Goal: Information Seeking & Learning: Learn about a topic

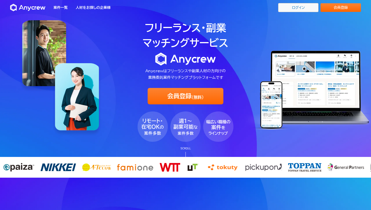
click at [302, 9] on link "ログイン" at bounding box center [298, 7] width 40 height 9
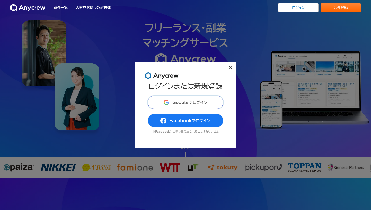
click at [200, 99] on button "Googleでログイン" at bounding box center [185, 102] width 76 height 13
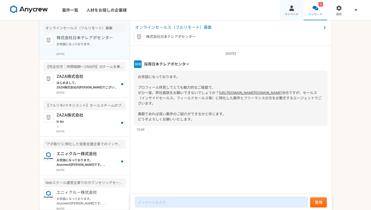
click at [294, 13] on span "マイページ" at bounding box center [291, 14] width 14 height 4
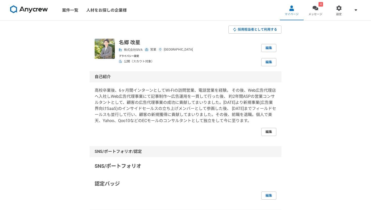
click at [267, 130] on link "編集" at bounding box center [268, 132] width 15 height 8
click at [309, 10] on link "4 メッセージ" at bounding box center [315, 10] width 24 height 20
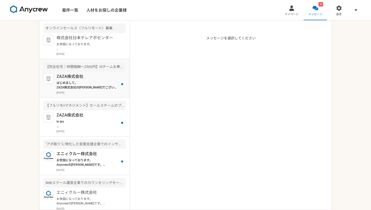
click at [107, 83] on p "はじめまして。 ZAZA株式会社の[PERSON_NAME]でございます。 プロフィールを拝見して、本案件でご活躍頂けるのではと思いご連絡を差し上げました。 …" at bounding box center [87, 84] width 62 height 9
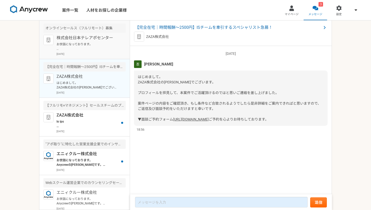
click at [111, 49] on p "お世話になっております。 プロフィール拝見してとても魅力的なご経歴で、 ぜひ一度、弊社面談をお願いできないでしょうか？ [URL][DOMAIN_NAME][…" at bounding box center [87, 46] width 62 height 9
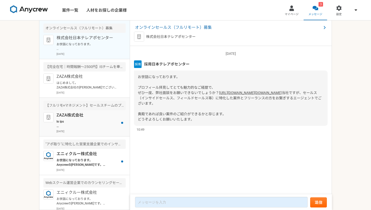
click at [102, 128] on div "ZAZA株式会社 2025年7月17日" at bounding box center [90, 122] width 69 height 21
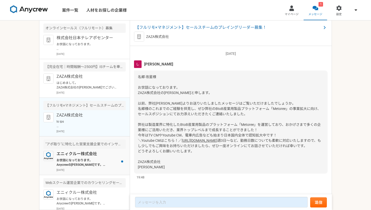
scroll to position [4, 0]
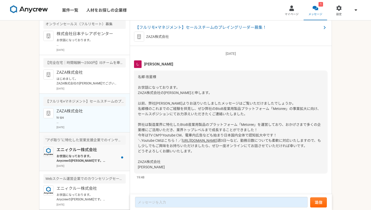
click at [93, 153] on div "エニィクルー株式会社 お世話になっております。 Anycrewの齊藤です。 こちらの案件の応募はいかがでしょうか？ 懇意にしていただいているクライアント様で、…" at bounding box center [90, 156] width 69 height 21
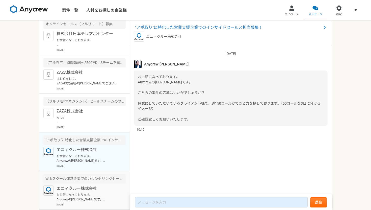
click at [90, 187] on p "エニィクルー株式会社" at bounding box center [87, 188] width 62 height 6
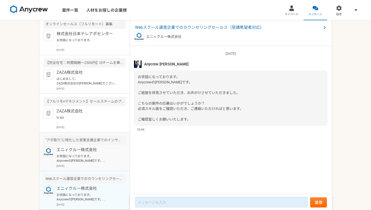
click at [93, 169] on article ""アポ取り"に特化した営業支援企業でのインサイドセールス担当募集！ エニィクルー株式会社 お世話になっております。 Anycrewの齊藤です。 こちらの案件の…" at bounding box center [84, 151] width 90 height 39
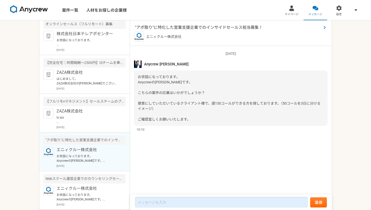
click at [183, 29] on span ""アポ取り"に特化した営業支援企業でのインサイドセールス担当募集！" at bounding box center [228, 27] width 186 height 6
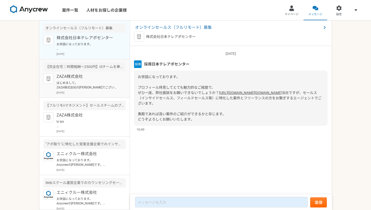
click at [114, 87] on p "はじめまして。 ZAZA株式会社の[PERSON_NAME]でございます。 プロフィールを拝見して、本案件でご活躍頂けるのではと思いご連絡を差し上げました。 …" at bounding box center [87, 84] width 62 height 9
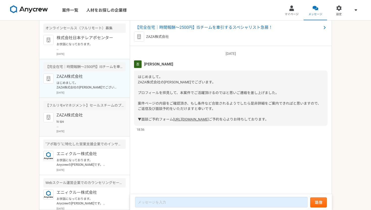
click at [102, 116] on p "ZAZA株式会社" at bounding box center [87, 115] width 62 height 6
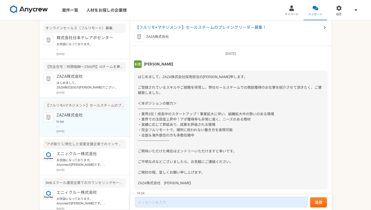
scroll to position [169, 0]
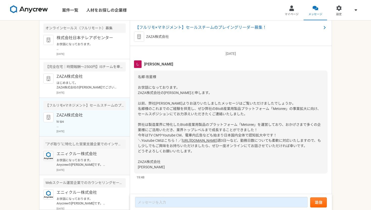
click at [94, 147] on div ""アポ取り"に特化した営業支援企業でのインサイドセールス担当募集！" at bounding box center [84, 143] width 82 height 9
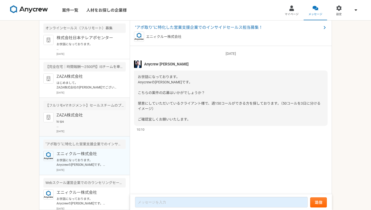
scroll to position [4, 0]
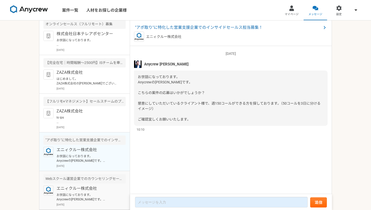
click at [85, 194] on p "お世話になっております。 Anycrewの[PERSON_NAME]です。 ご経歴を拝見させていただき、お声がけさせていただきました。 こちらの案件の応募はい…" at bounding box center [87, 196] width 62 height 9
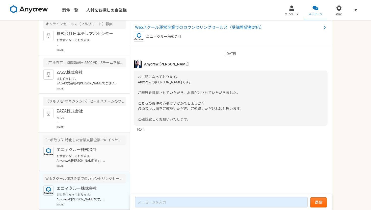
click at [89, 160] on p "お世話になっております。 Anycrewの[PERSON_NAME]です。 こちらの案件の応募はいかがでしょうか？ 懇意にしていただいているクライアント様で、…" at bounding box center [87, 158] width 62 height 9
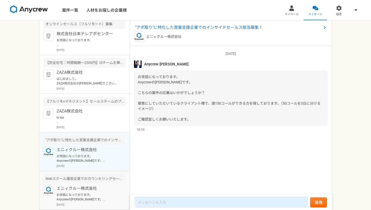
click at [84, 188] on p "エニィクルー株式会社" at bounding box center [87, 188] width 62 height 6
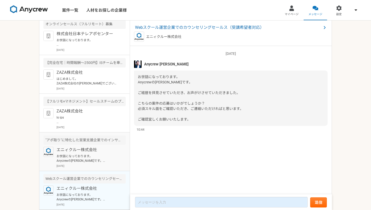
click at [89, 165] on p "[DATE]" at bounding box center [90, 166] width 69 height 4
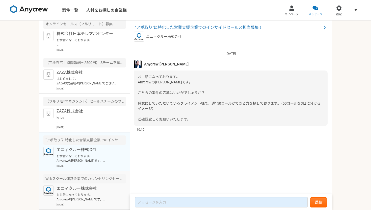
click at [81, 190] on p "エニィクルー株式会社" at bounding box center [87, 188] width 62 height 6
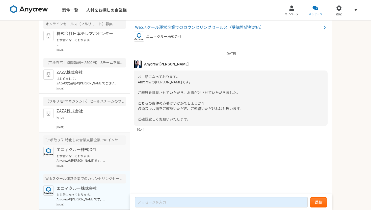
click at [87, 164] on p "[DATE]" at bounding box center [90, 166] width 69 height 4
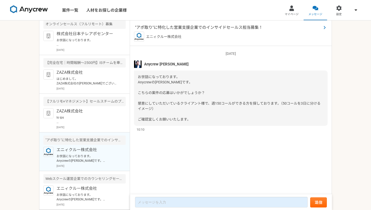
click at [169, 29] on span ""アポ取り"に特化した営業支援企業でのインサイドセールス担当募集！" at bounding box center [228, 27] width 186 height 6
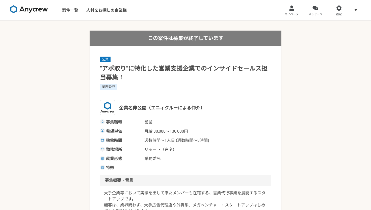
scroll to position [6, 0]
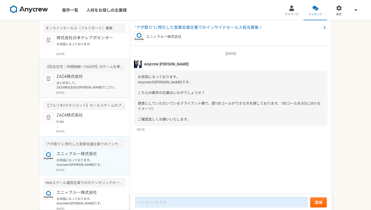
click at [100, 83] on p "はじめまして。 ZAZA株式会社の[PERSON_NAME]でございます。 プロフィールを拝見して、本案件でご活躍頂けるのではと思いご連絡を差し上げました。 …" at bounding box center [87, 84] width 62 height 9
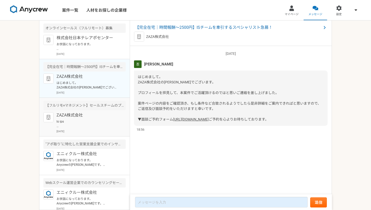
click at [92, 113] on p "ZAZA株式会社" at bounding box center [87, 115] width 62 height 6
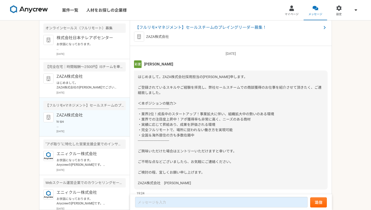
scroll to position [169, 0]
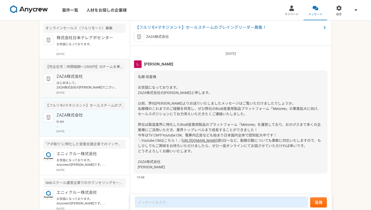
click at [94, 90] on div "ZAZA株式会社 はじめまして。 ZAZA株式会社の[PERSON_NAME]でございます。 プロフィールを拝見して、本案件でご活躍頂けるのではと思いご連絡を…" at bounding box center [90, 83] width 69 height 21
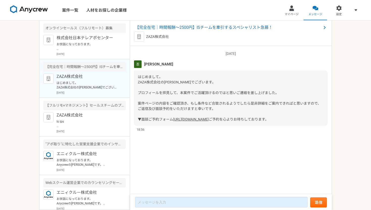
click at [148, 35] on p "ZAZA株式会社" at bounding box center [157, 36] width 23 height 5
click at [94, 40] on p "株式会社日本テレアポセンター" at bounding box center [87, 38] width 62 height 6
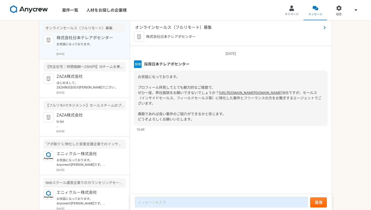
click at [160, 26] on span "オンラインセールス（フルリモート）募集" at bounding box center [228, 27] width 186 height 6
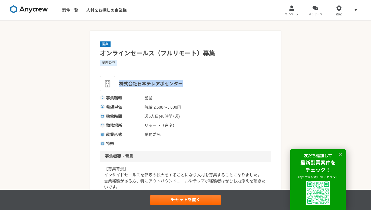
drag, startPoint x: 117, startPoint y: 82, endPoint x: 190, endPoint y: 82, distance: 72.9
click at [192, 82] on div "株式会社日本テレアポセンター" at bounding box center [185, 83] width 171 height 15
copy span "株式会社日本テレアポセンター"
